Goal: Task Accomplishment & Management: Complete application form

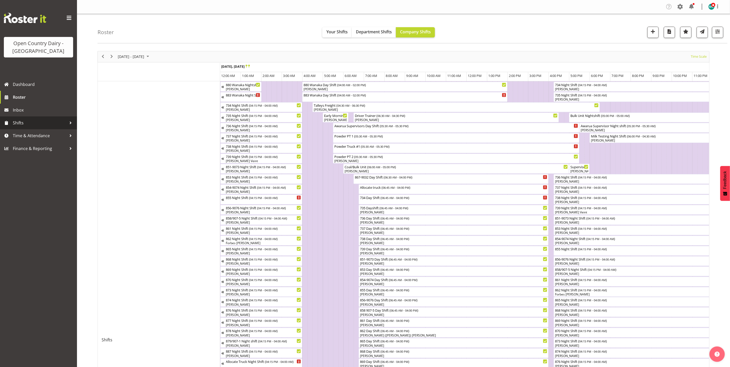
click at [20, 124] on span "Shifts" at bounding box center [40, 123] width 54 height 8
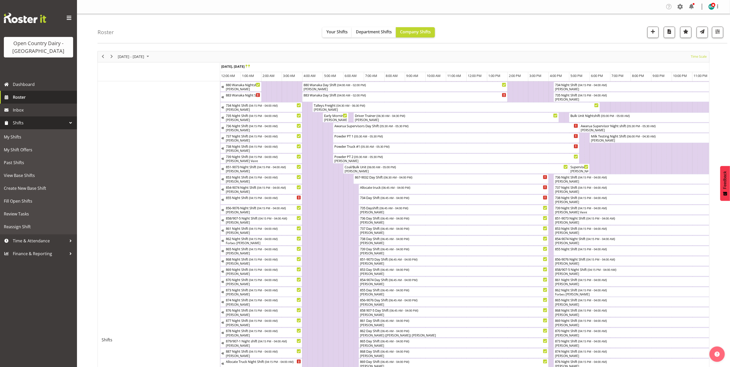
click at [17, 96] on span "Roster" at bounding box center [44, 97] width 62 height 8
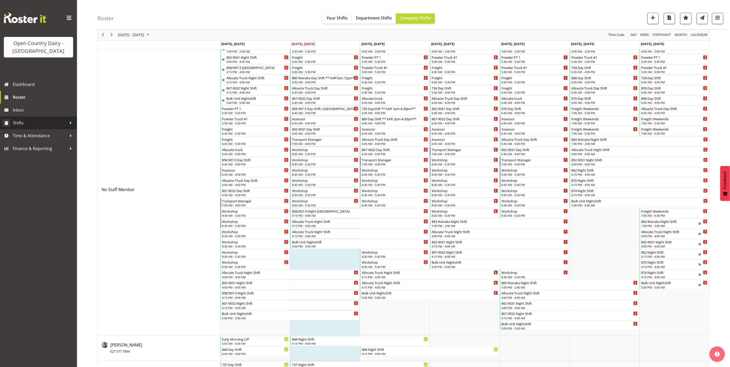
scroll to position [38, 0]
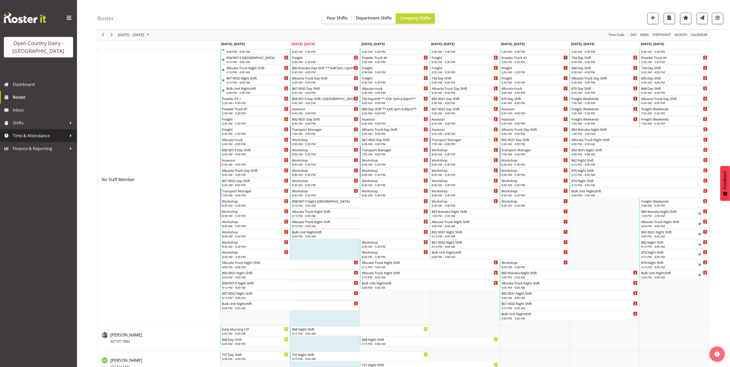
click at [25, 136] on span "Time & Attendance" at bounding box center [40, 136] width 54 height 8
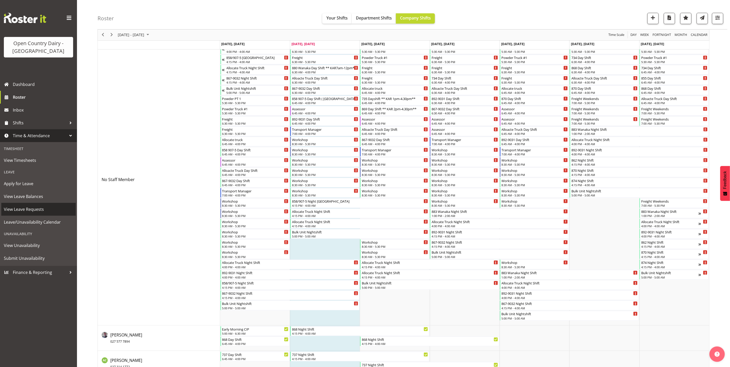
click at [17, 209] on span "View Leave Requests" at bounding box center [38, 210] width 69 height 8
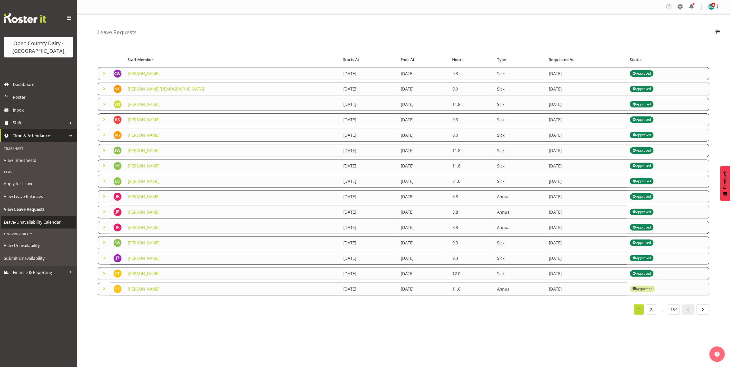
click at [10, 223] on span "Leave/Unavailability Calendar" at bounding box center [38, 222] width 69 height 8
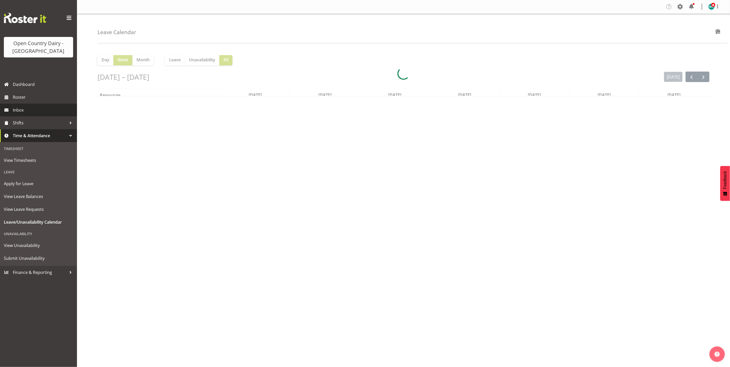
click at [23, 110] on span "Inbox" at bounding box center [44, 110] width 62 height 8
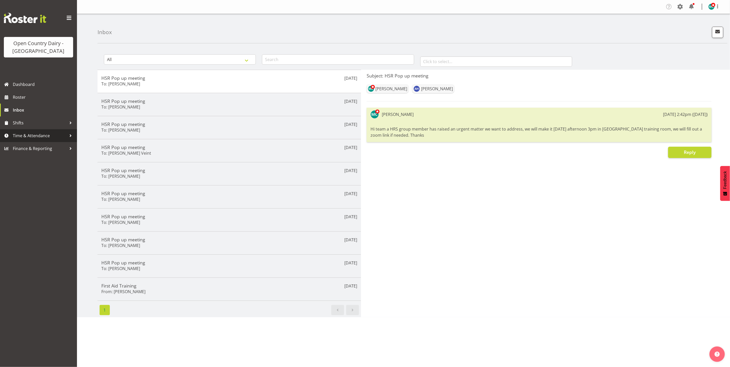
click at [24, 135] on span "Time & Attendance" at bounding box center [40, 136] width 54 height 8
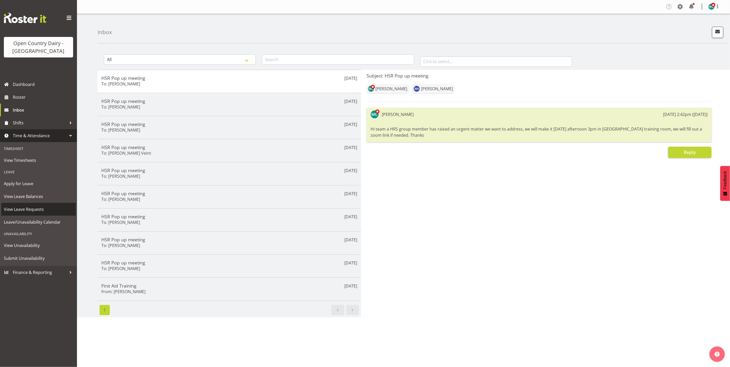
click at [21, 210] on span "View Leave Requests" at bounding box center [38, 210] width 69 height 8
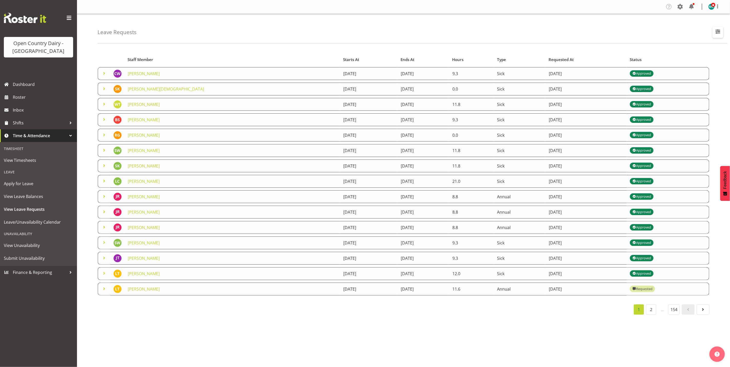
click at [718, 28] on span "button" at bounding box center [718, 31] width 7 height 7
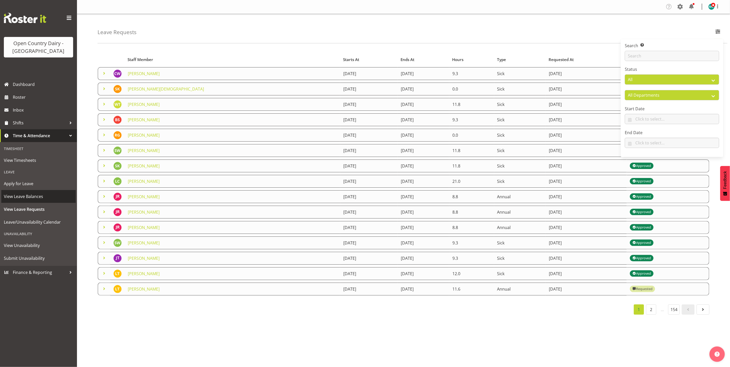
click at [21, 201] on link "View Leave Balances" at bounding box center [38, 196] width 74 height 13
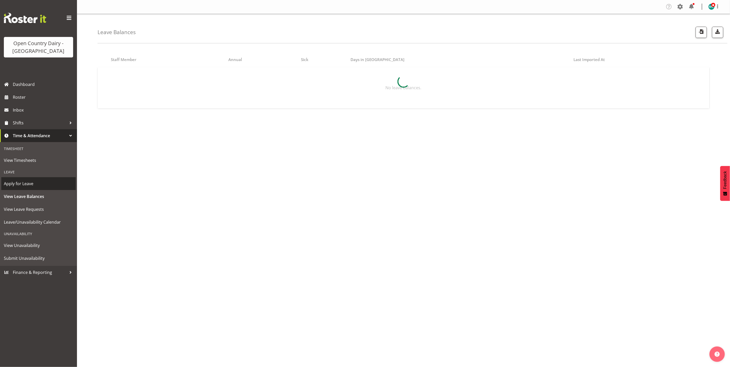
click at [17, 184] on span "Apply for Leave" at bounding box center [38, 184] width 69 height 8
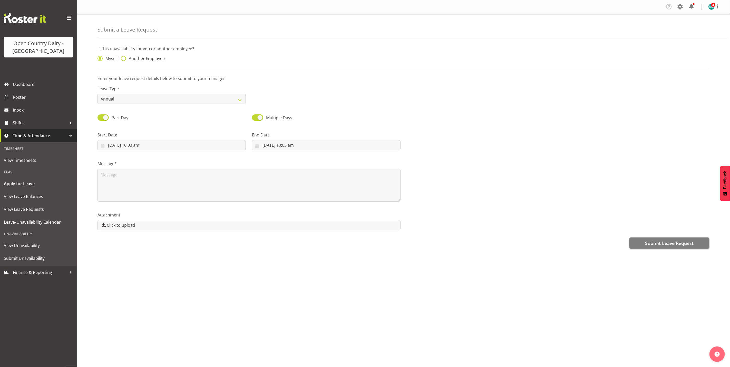
click at [125, 58] on span at bounding box center [123, 58] width 5 height 5
click at [124, 58] on input "Another Employee" at bounding box center [122, 58] width 3 height 3
radio input "true"
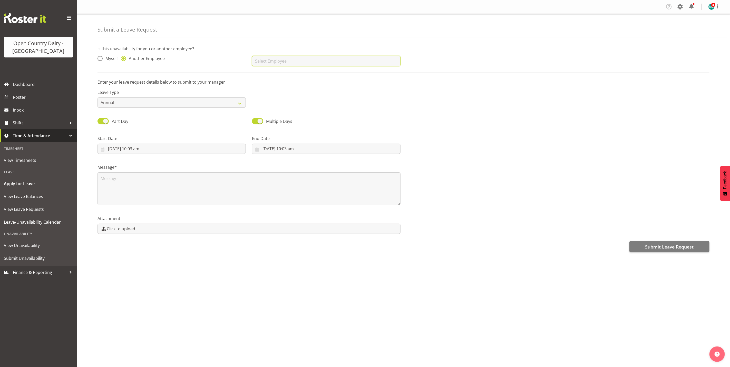
click at [274, 63] on input "text" at bounding box center [326, 61] width 148 height 10
click at [270, 104] on span "[PERSON_NAME]" at bounding box center [272, 102] width 32 height 6
type input "[PERSON_NAME]"
click at [135, 102] on select "Annual Sick Leave Without Pay Bereavement Domestic Violence Parental Jury Servi…" at bounding box center [172, 103] width 148 height 10
drag, startPoint x: 346, startPoint y: 106, endPoint x: 331, endPoint y: 111, distance: 15.3
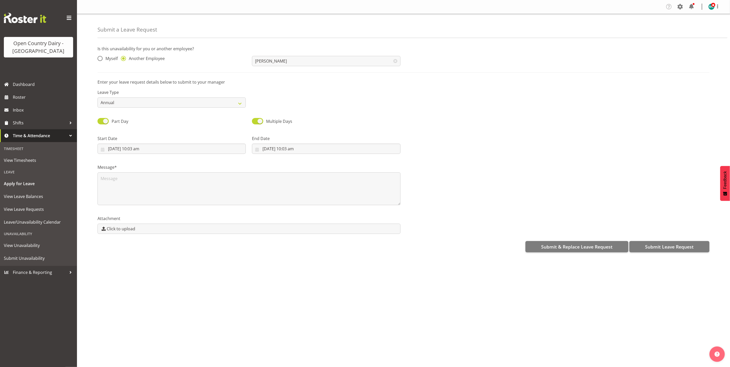
click at [346, 106] on div "Leave Type Annual Sick Leave Without Pay Bereavement Domestic Violence Parental…" at bounding box center [403, 96] width 618 height 29
click at [112, 151] on input "7/10/2025, 10:03 am" at bounding box center [172, 149] width 148 height 10
drag, startPoint x: 147, startPoint y: 162, endPoint x: 146, endPoint y: 167, distance: 4.3
click at [147, 162] on select "January February March April May June July August September October November De…" at bounding box center [132, 164] width 35 height 10
select select "10"
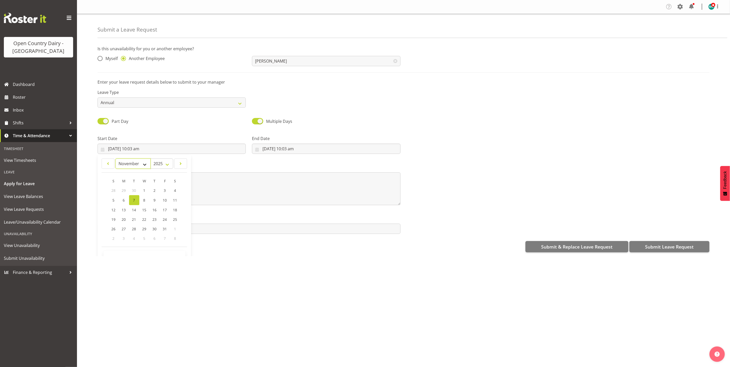
click at [115, 159] on select "January February March April May June July August September October November De…" at bounding box center [132, 164] width 35 height 10
click at [143, 220] on span "19" at bounding box center [144, 219] width 4 height 5
type input "19/11/2025, 10:03 am"
click at [142, 150] on input "19/11/2025, 10:03 am" at bounding box center [172, 149] width 148 height 10
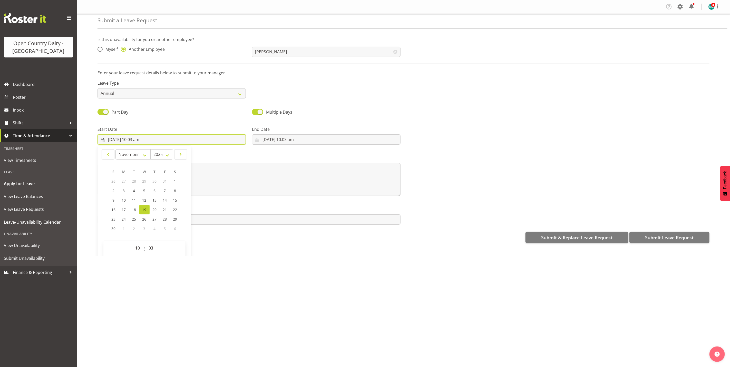
scroll to position [15, 0]
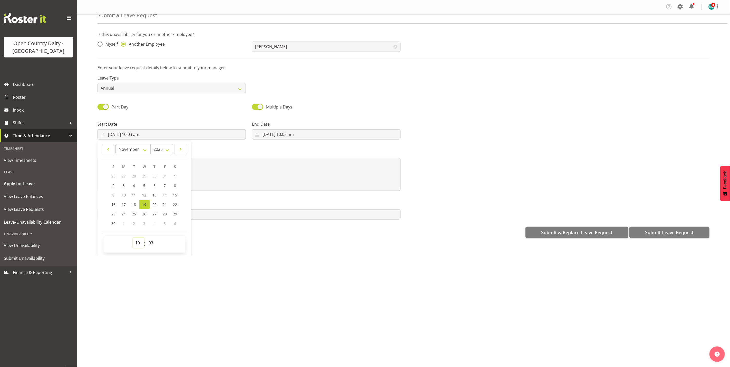
click at [139, 244] on select "00 01 02 03 04 05 06 07 08 09 10 11 12 13 14 15 16 17 18 19 20 21 22 23" at bounding box center [139, 243] width 12 height 10
select select "15"
click at [133, 238] on select "00 01 02 03 04 05 06 07 08 09 10 11 12 13 14 15 16 17 18 19 20 21 22 23" at bounding box center [139, 243] width 12 height 10
type input "19/11/2025, 3:03 pm"
click at [149, 245] on select "00 01 02 03 04 05 06 07 08 09 10 11 12 13 14 15 16 17 18 19 20 21 22 23 24 25 2…" at bounding box center [152, 243] width 12 height 10
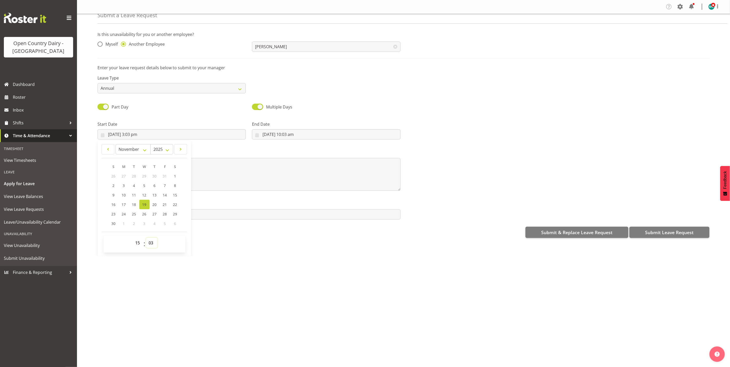
select select "0"
click at [146, 238] on select "00 01 02 03 04 05 06 07 08 09 10 11 12 13 14 15 16 17 18 19 20 21 22 23 24 25 2…" at bounding box center [152, 243] width 12 height 10
type input "19/11/2025, 3:00 pm"
click at [288, 134] on input "7/10/2025, 10:03 am" at bounding box center [326, 134] width 148 height 10
click at [290, 245] on select "00 01 02 03 04 05 06 07 08 09 10 11 12 13 14 15 16 17 18 19 20 21 22 23" at bounding box center [293, 243] width 12 height 10
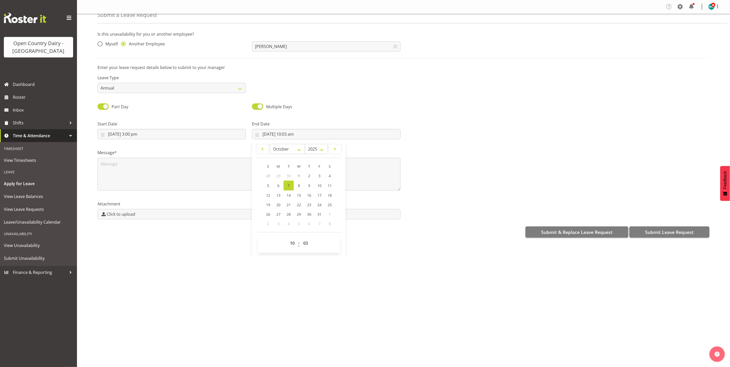
click at [421, 128] on div at bounding box center [558, 128] width 309 height 29
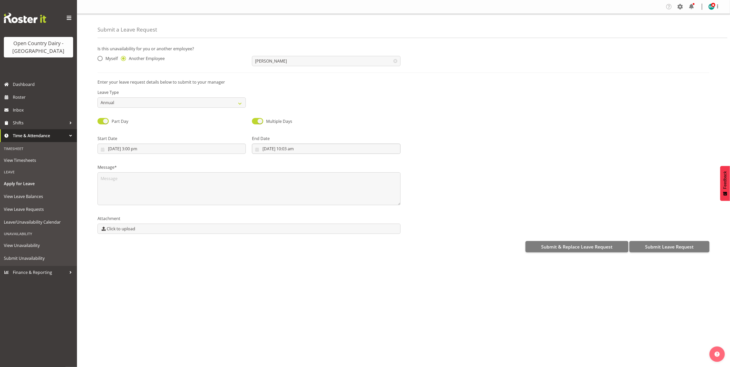
scroll to position [0, 0]
click at [277, 151] on input "7/10/2025, 10:03 am" at bounding box center [326, 149] width 148 height 10
click at [296, 163] on select "January February March April May June July August September October November De…" at bounding box center [287, 164] width 35 height 10
select select "10"
click at [270, 159] on select "January February March April May June July August September October November De…" at bounding box center [287, 164] width 35 height 10
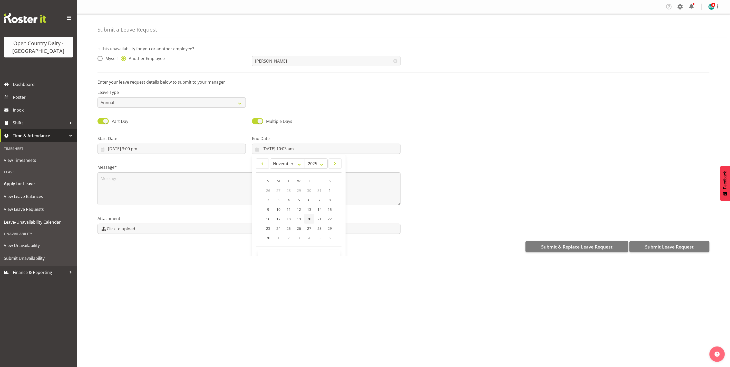
click at [309, 220] on span "20" at bounding box center [309, 219] width 4 height 5
type input "20/11/2025, 10:03 am"
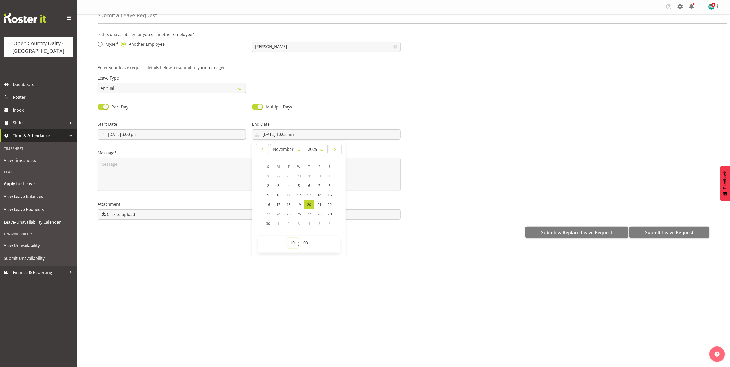
drag, startPoint x: 290, startPoint y: 245, endPoint x: 293, endPoint y: 227, distance: 18.3
click at [290, 245] on select "00 01 02 03 04 05 06 07 08 09 10 11 12 13 14 15 16 17 18 19 20 21 22 23" at bounding box center [293, 243] width 12 height 10
drag, startPoint x: 292, startPoint y: 245, endPoint x: 292, endPoint y: 239, distance: 5.4
click at [292, 245] on select "00 01 02 03 04 05 06 07 08 09 10 11 12 13 14 15 16 17 18 19 20 21 22 23" at bounding box center [293, 243] width 12 height 10
select select "6"
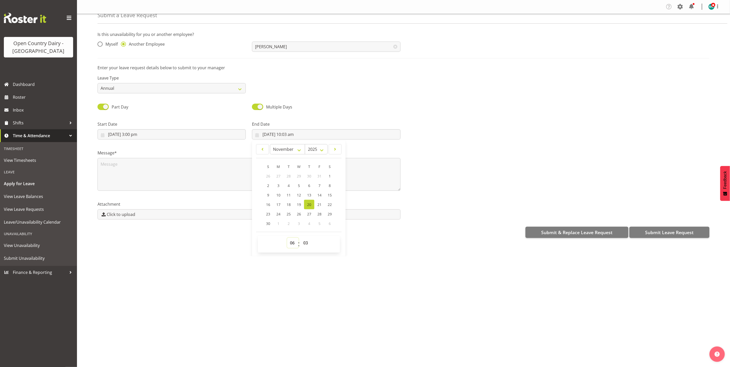
click at [287, 238] on select "00 01 02 03 04 05 06 07 08 09 10 11 12 13 14 15 16 17 18 19 20 21 22 23" at bounding box center [293, 243] width 12 height 10
type input "20/11/2025, 6:03 am"
drag, startPoint x: 304, startPoint y: 244, endPoint x: 304, endPoint y: 239, distance: 5.1
click at [304, 244] on select "00 01 02 03 04 05 06 07 08 09 10 11 12 13 14 15 16 17 18 19 20 21 22 23 24 25 2…" at bounding box center [306, 243] width 12 height 10
select select "0"
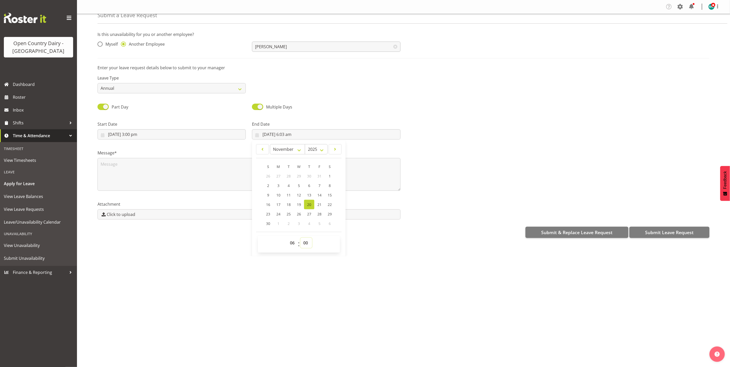
click at [300, 238] on select "00 01 02 03 04 05 06 07 08 09 10 11 12 13 14 15 16 17 18 19 20 21 22 23 24 25 2…" at bounding box center [306, 243] width 12 height 10
type input "20/11/2025, 6:00 am"
click at [439, 162] on div "Message*" at bounding box center [403, 168] width 618 height 51
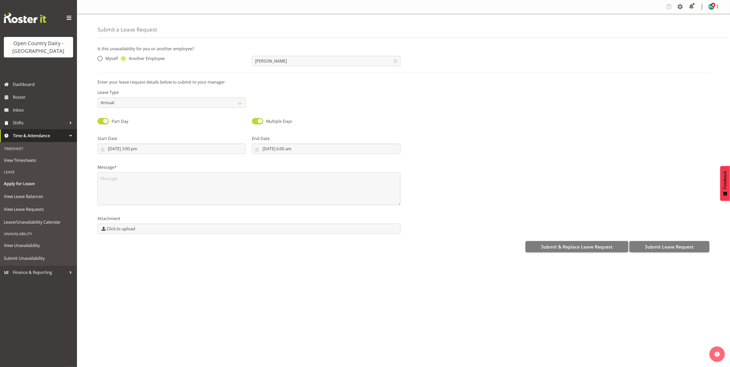
scroll to position [0, 0]
click at [143, 182] on textarea at bounding box center [249, 188] width 303 height 33
type textarea "Holiuday , flight"
click at [679, 245] on span "Submit Leave Request" at bounding box center [669, 247] width 48 height 7
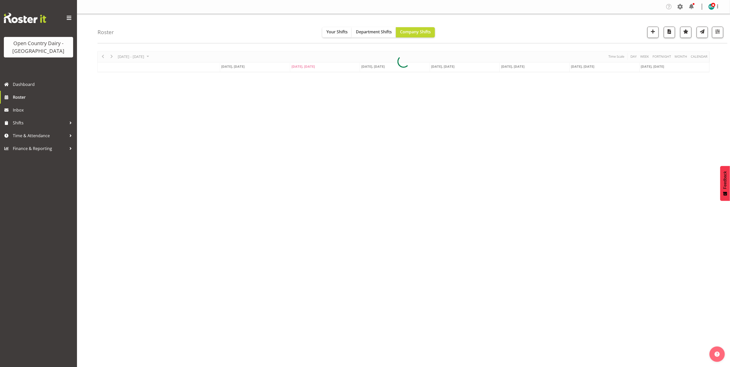
click at [131, 58] on div at bounding box center [404, 61] width 612 height 21
click at [124, 57] on span "[DATE] - [DATE]" at bounding box center [130, 56] width 27 height 6
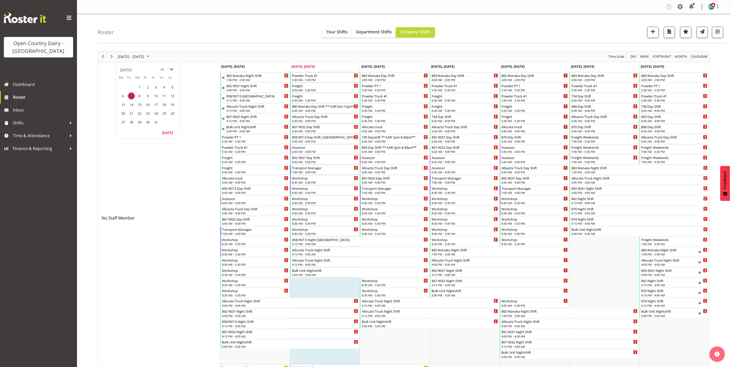
click at [170, 70] on span "next month" at bounding box center [171, 69] width 9 height 9
click at [136, 114] on span "19" at bounding box center [140, 114] width 8 height 8
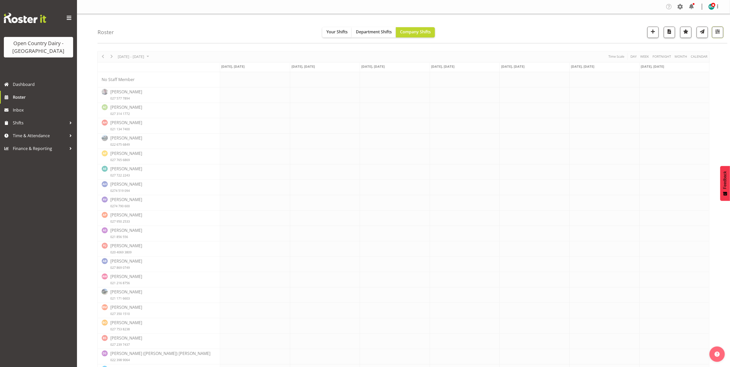
click at [717, 33] on span "button" at bounding box center [717, 31] width 7 height 7
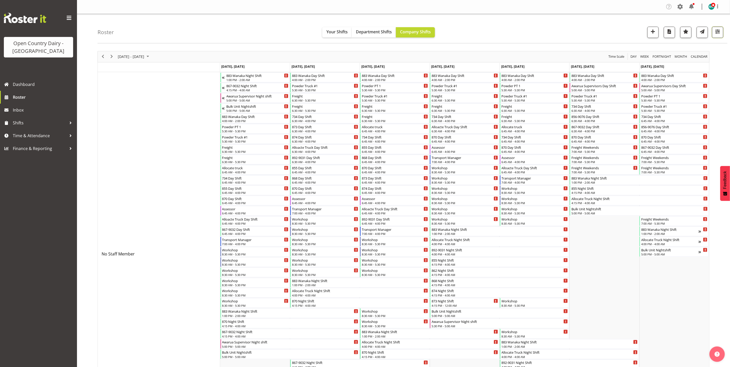
click at [717, 32] on span "button" at bounding box center [717, 31] width 7 height 7
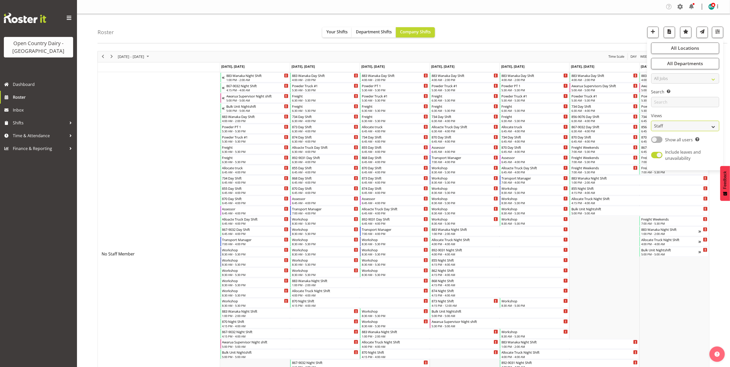
click at [676, 129] on select "Staff Role Shift - Horizontal Shift - Vertical Staff - Location" at bounding box center [685, 126] width 68 height 10
select select "shiftH"
click at [651, 121] on select "Staff Role Shift - Horizontal Shift - Vertical Staff - Location" at bounding box center [685, 126] width 68 height 10
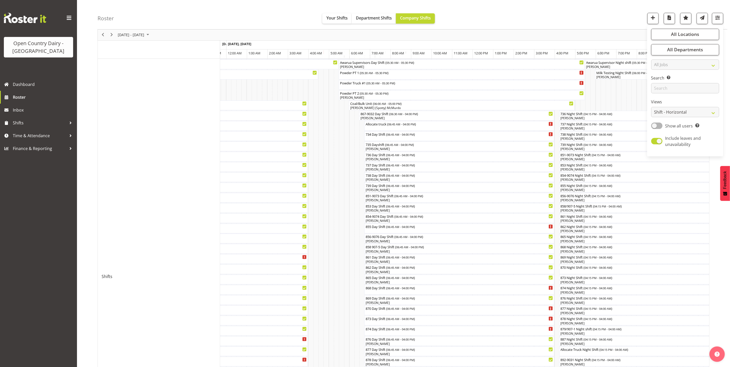
scroll to position [77, 0]
